Goal: Task Accomplishment & Management: Complete application form

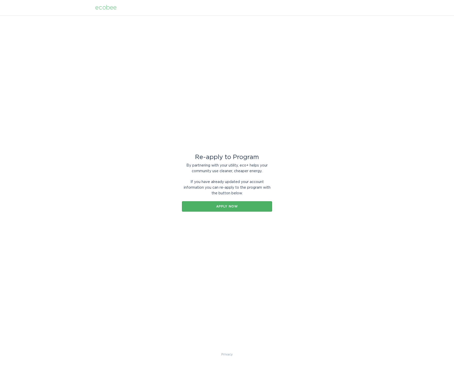
click at [226, 207] on div "Apply now" at bounding box center [227, 206] width 85 height 3
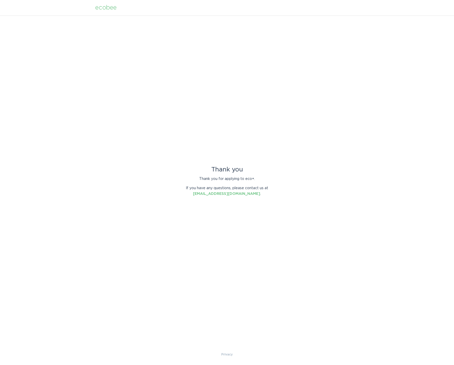
click at [158, 140] on div "Thank you Thank you for applying to eco+. If you have any questions, please con…" at bounding box center [227, 183] width 454 height 336
